Goal: Task Accomplishment & Management: Use online tool/utility

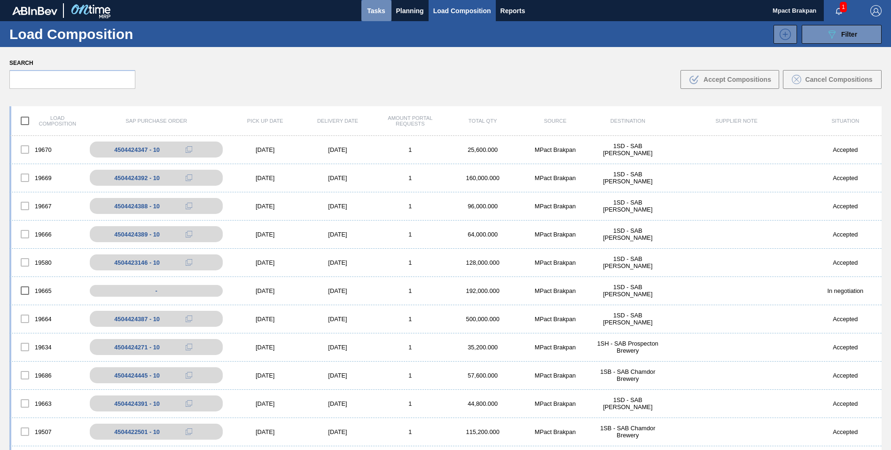
click at [375, 8] on span "Tasks" at bounding box center [376, 10] width 21 height 11
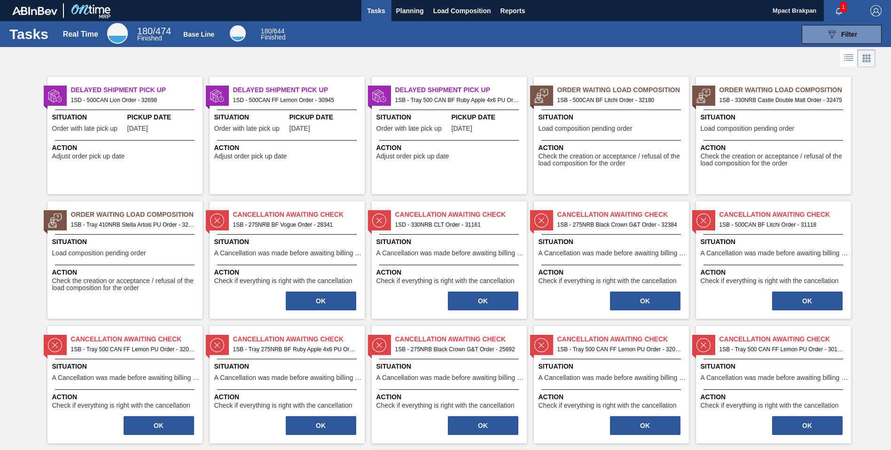
click at [840, 8] on span "1" at bounding box center [843, 7] width 7 height 10
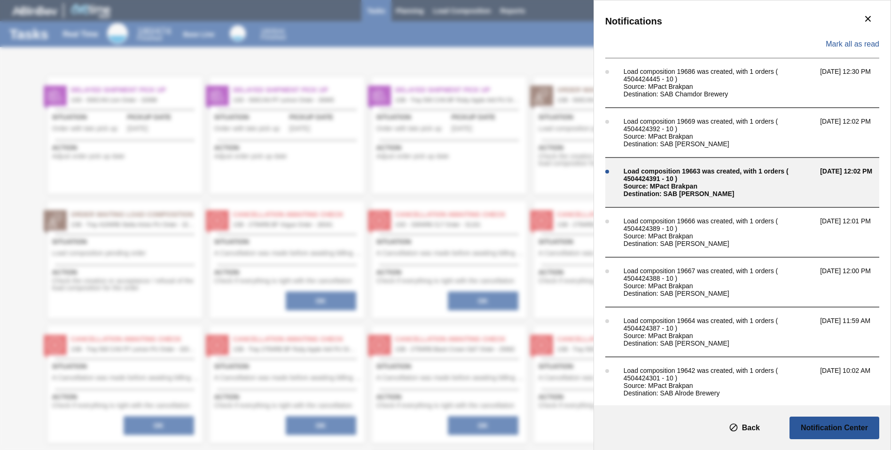
click at [671, 179] on div "Load composition 19663 was created, with 1 orders ( 4504424391 - 10 )" at bounding box center [719, 174] width 192 height 15
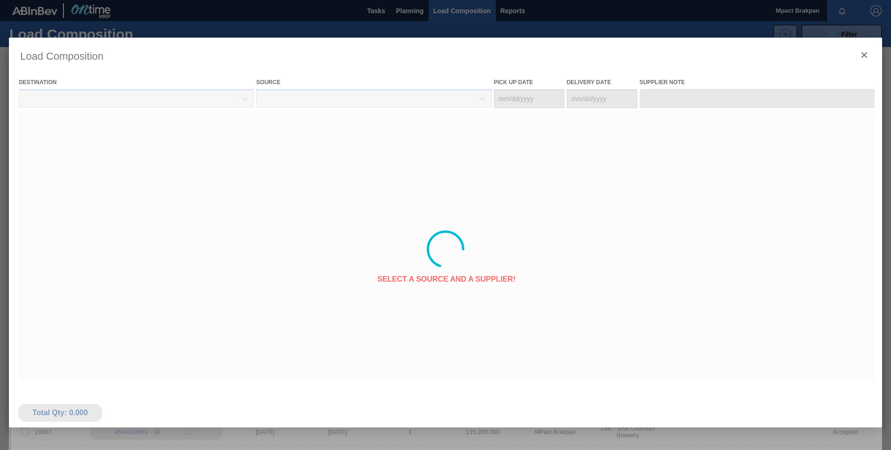
type Date "[DATE]"
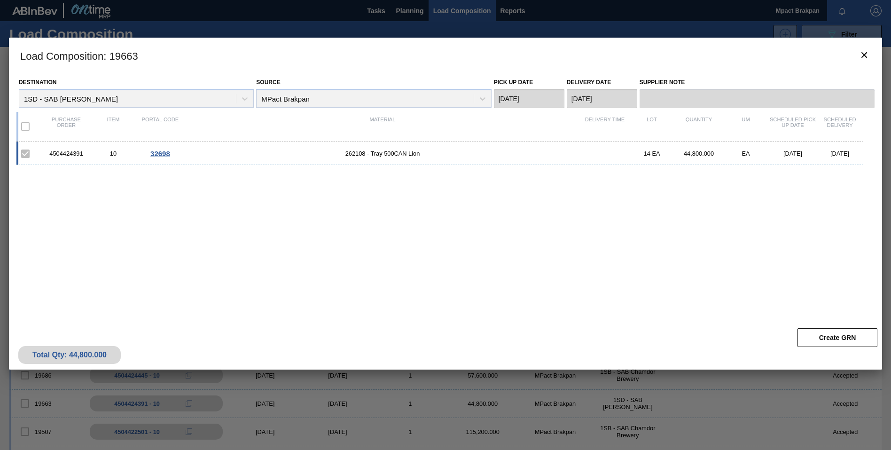
drag, startPoint x: 0, startPoint y: 0, endPoint x: 642, endPoint y: 255, distance: 690.4
click at [642, 255] on div "4504424391 10 32698 262108 - Tray 500CAN Lion 14 EA 44,800.000 EA [DATE] [DATE]" at bounding box center [443, 226] width 854 height 171
click at [160, 151] on span "32698" at bounding box center [160, 153] width 20 height 8
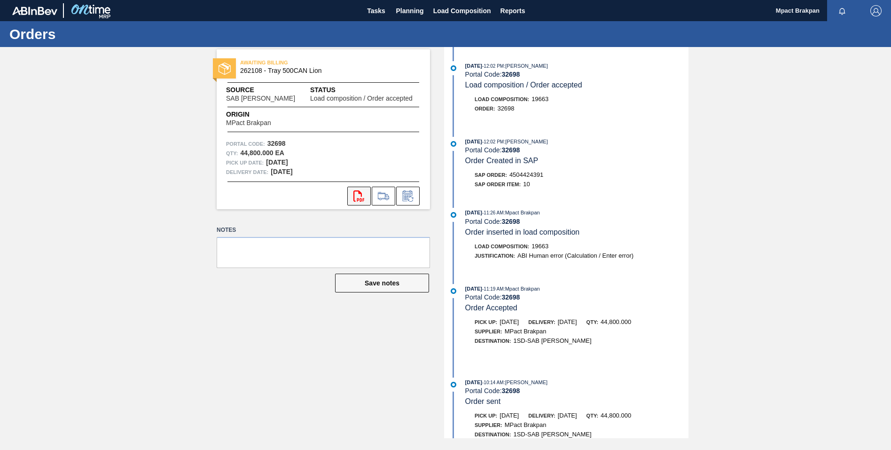
click at [358, 199] on icon at bounding box center [358, 195] width 11 height 11
click at [404, 7] on span "Planning" at bounding box center [410, 10] width 28 height 11
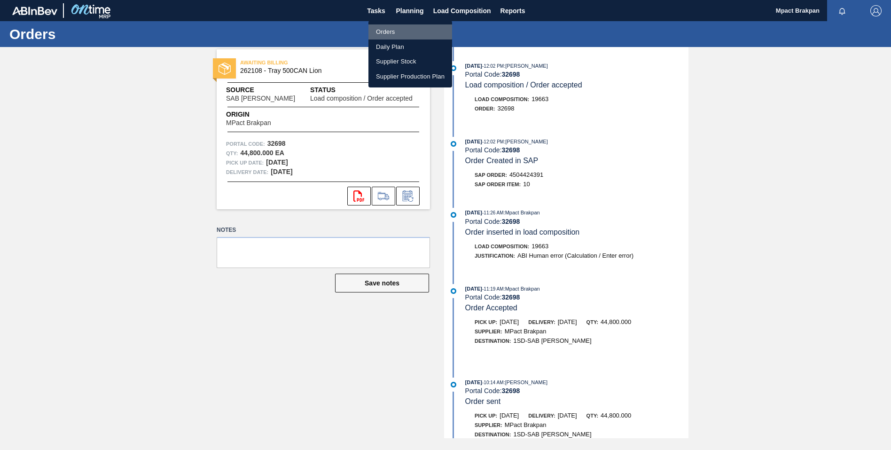
click at [392, 31] on li "Orders" at bounding box center [410, 31] width 84 height 15
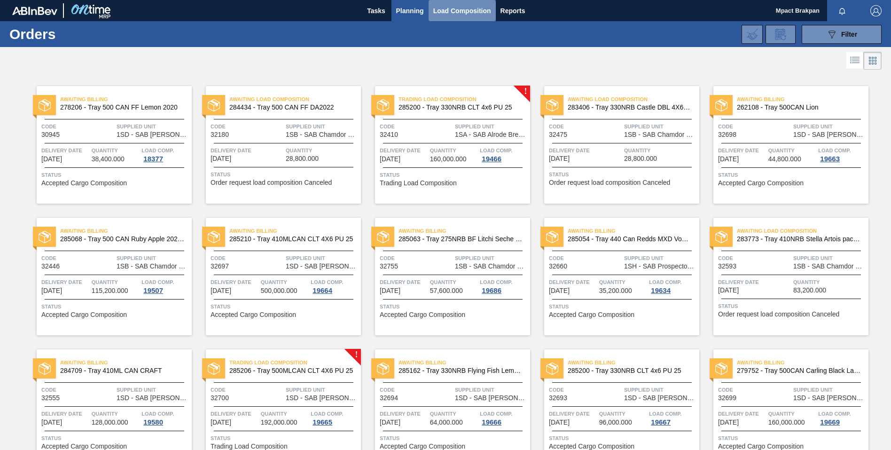
click at [465, 9] on span "Load Composition" at bounding box center [462, 10] width 58 height 11
